Goal: Transaction & Acquisition: Purchase product/service

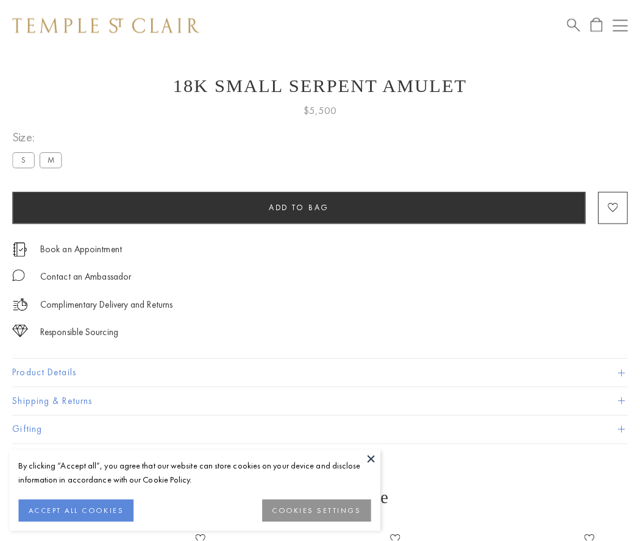
scroll to position [25, 0]
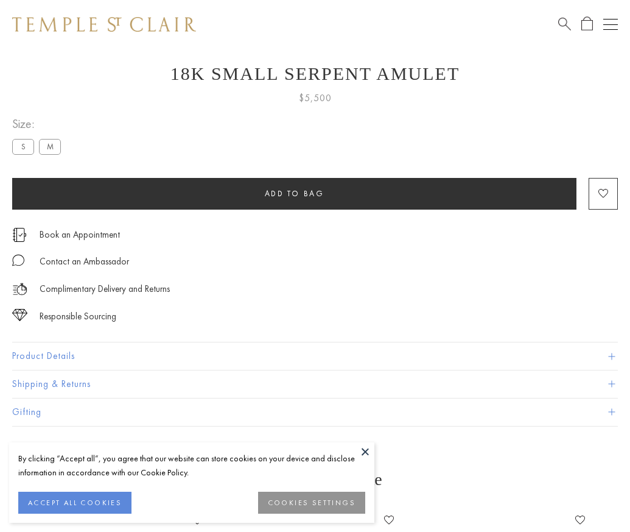
click at [294, 193] on span "Add to bag" at bounding box center [295, 193] width 60 height 10
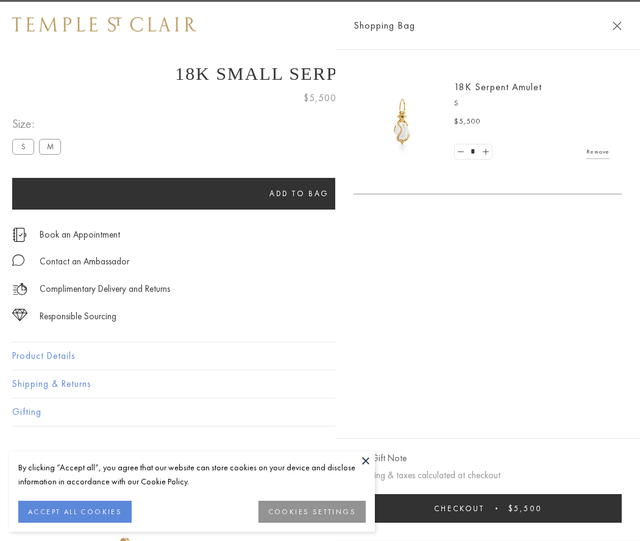
click at [530, 508] on button "Checkout $5,500" at bounding box center [487, 508] width 268 height 29
